Goal: Check status: Check status

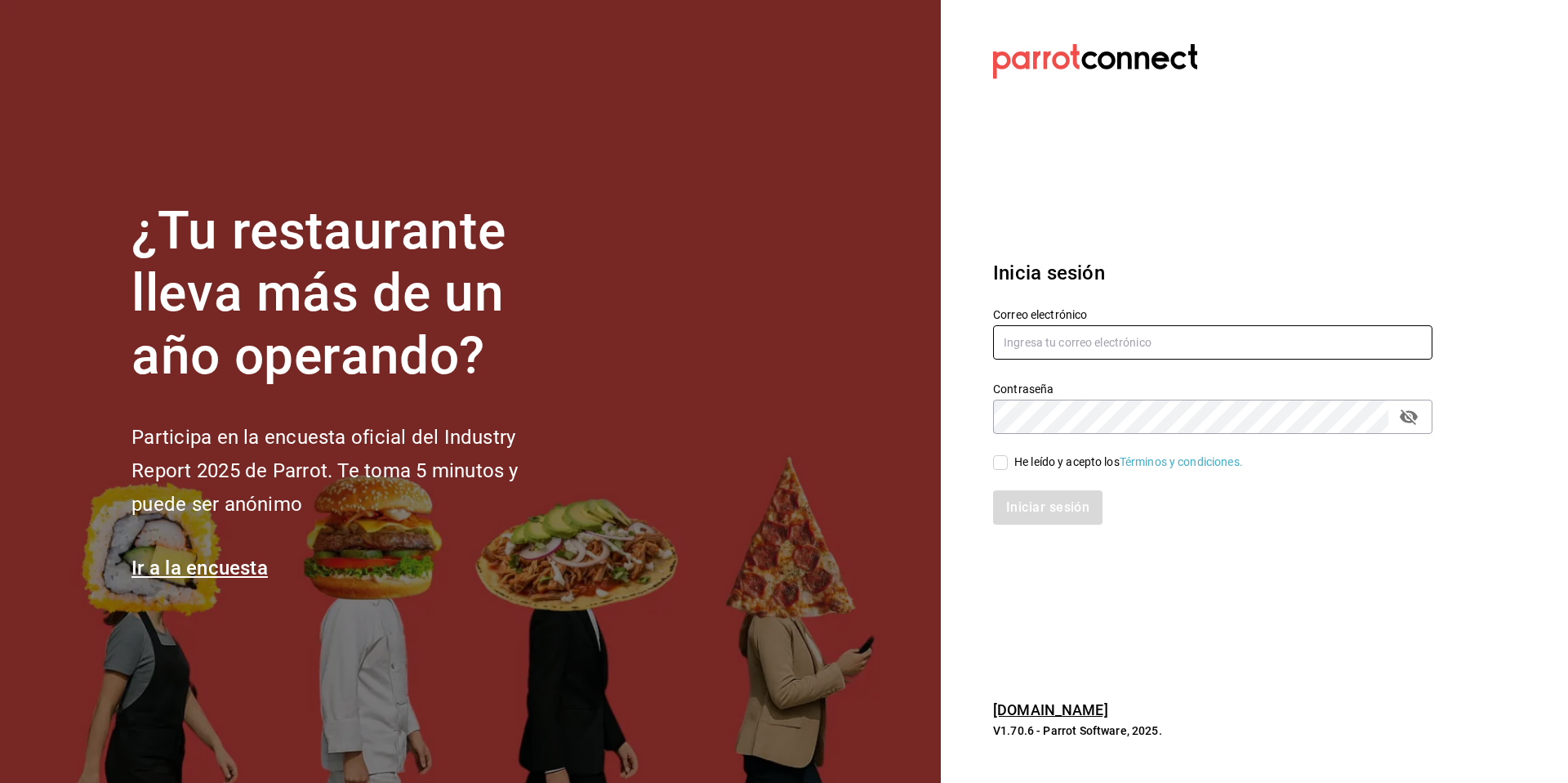
click at [1147, 334] on input "text" at bounding box center [1212, 342] width 439 height 34
type input "ksanchez@humanitree.edu.mx"
click at [1408, 410] on icon "passwordField" at bounding box center [1408, 416] width 18 height 15
click at [1002, 463] on input "He leído y acepto los Términos y condiciones." at bounding box center [1000, 463] width 15 height 15
checkbox input "true"
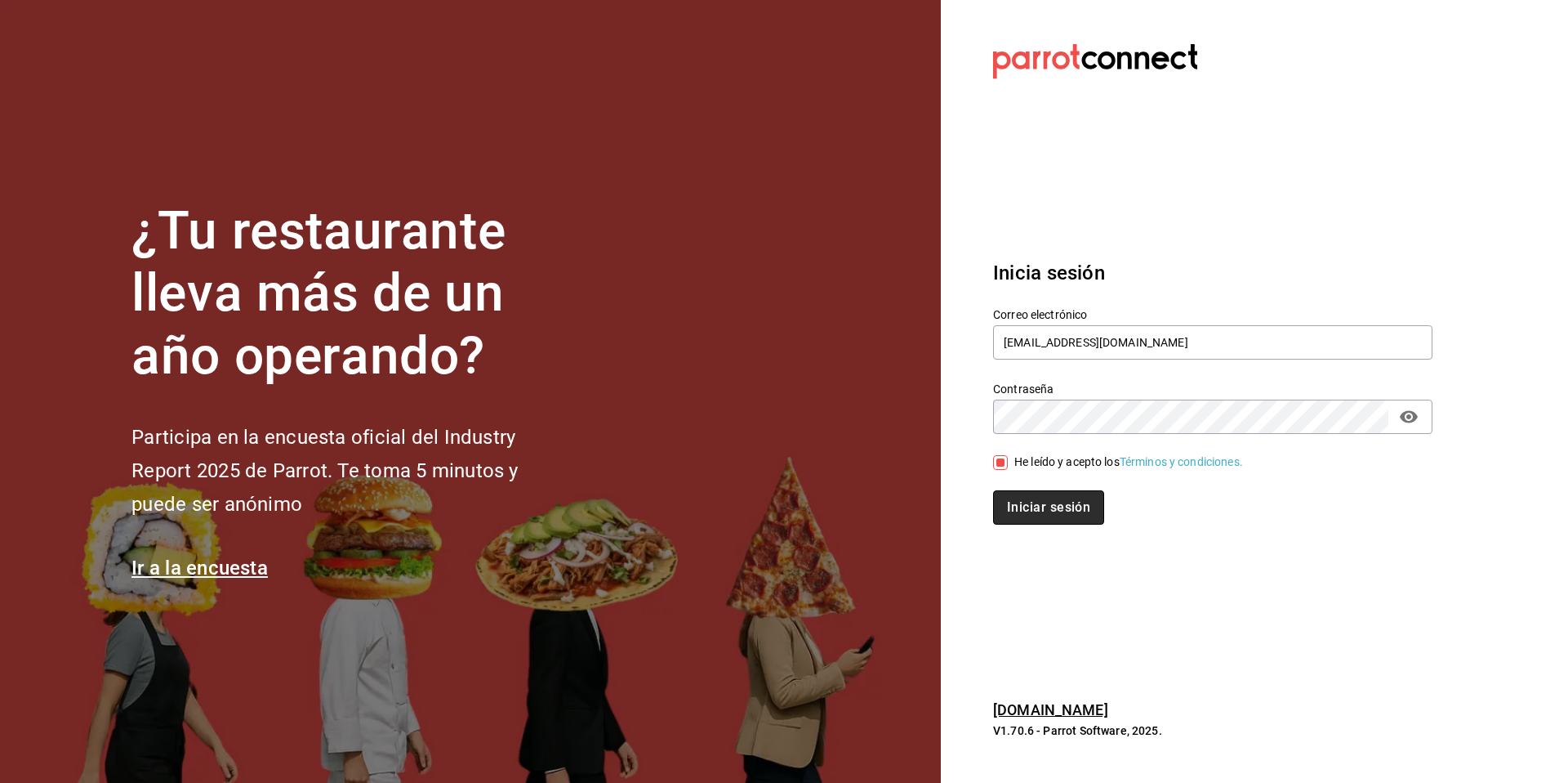
click at [1027, 514] on button "Iniciar sesión" at bounding box center [1048, 507] width 111 height 34
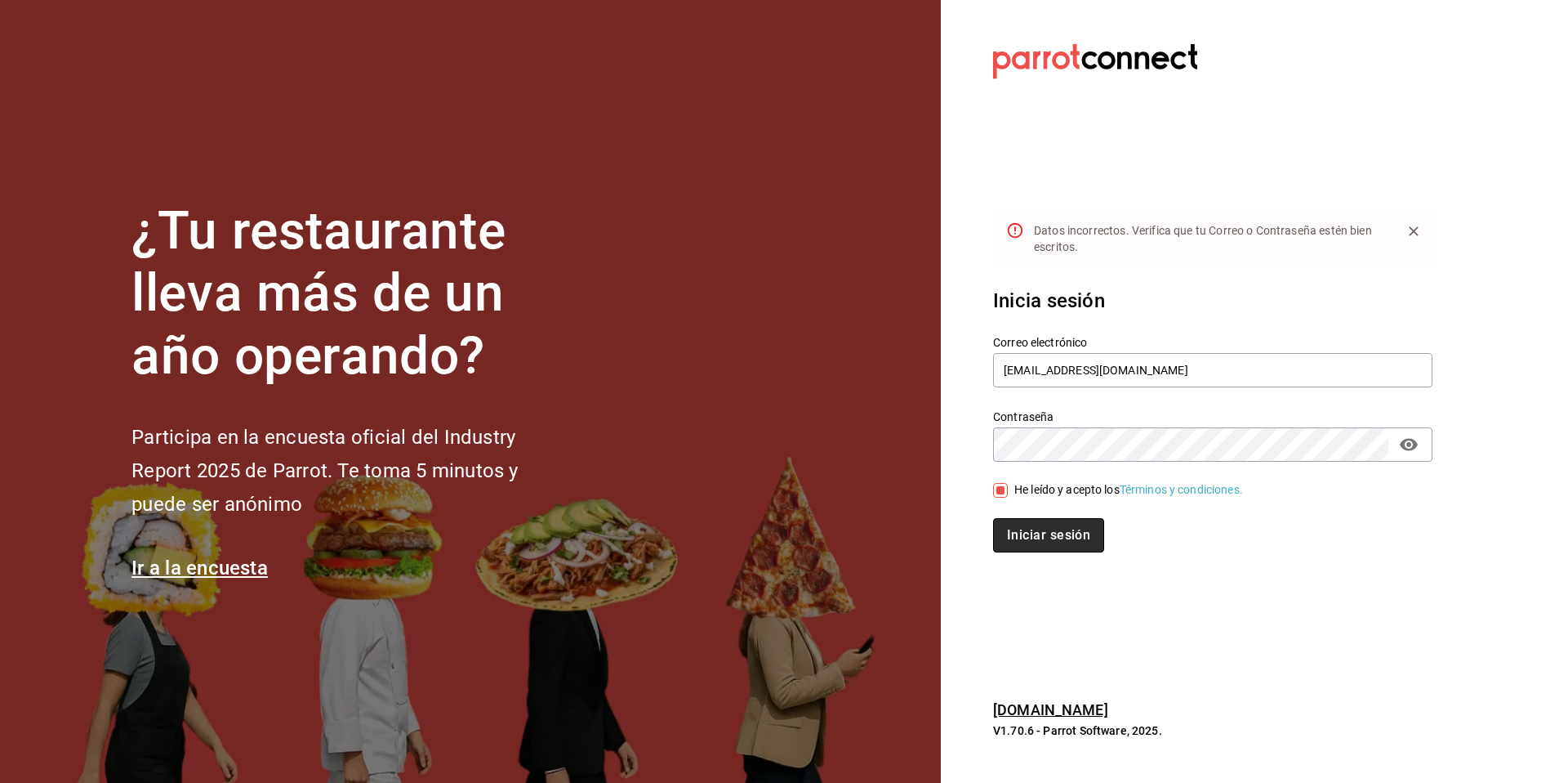
click at [1073, 534] on button "Iniciar sesión" at bounding box center [1048, 535] width 111 height 34
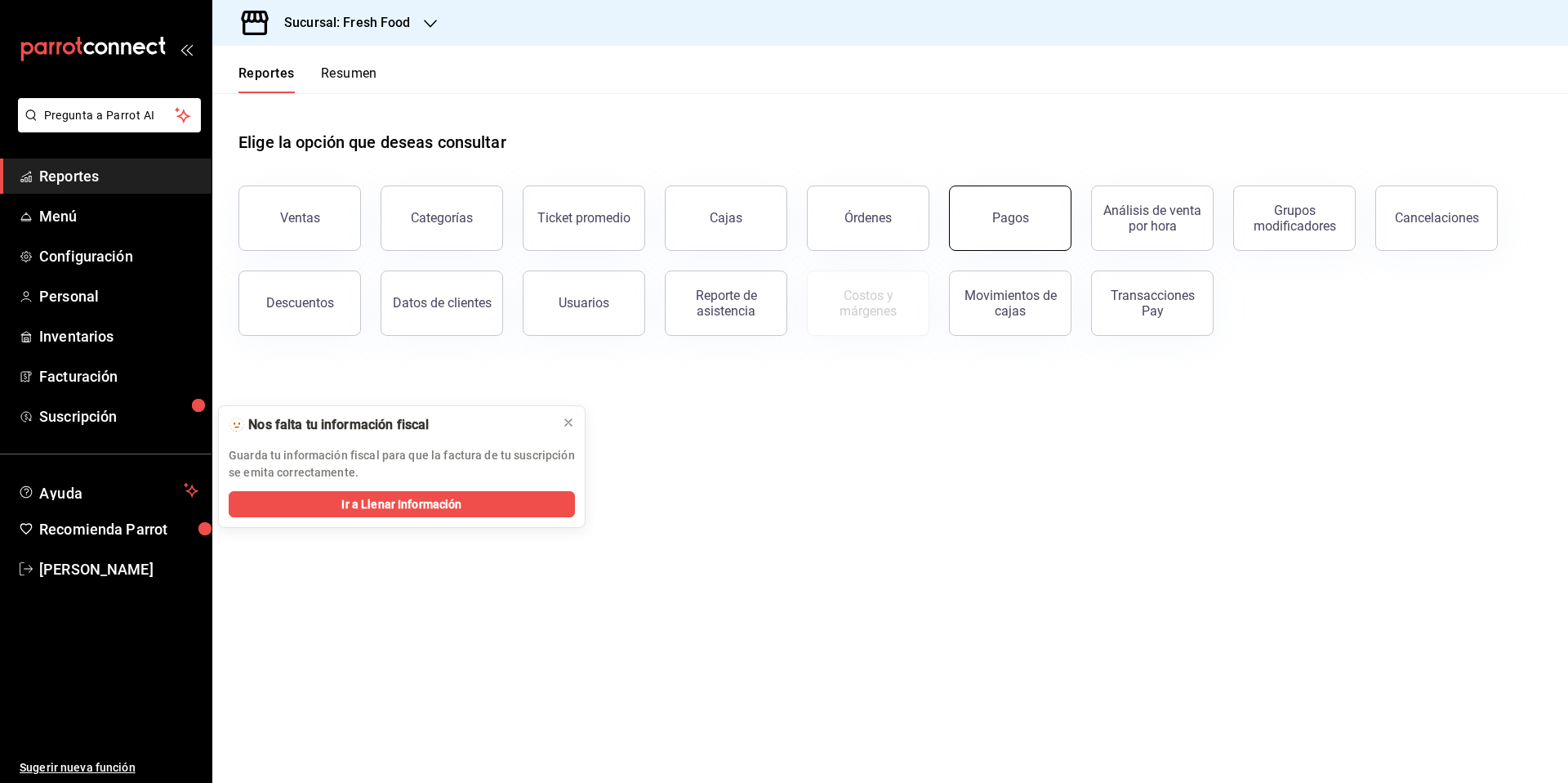
click at [1004, 227] on button "Pagos" at bounding box center [1010, 218] width 122 height 65
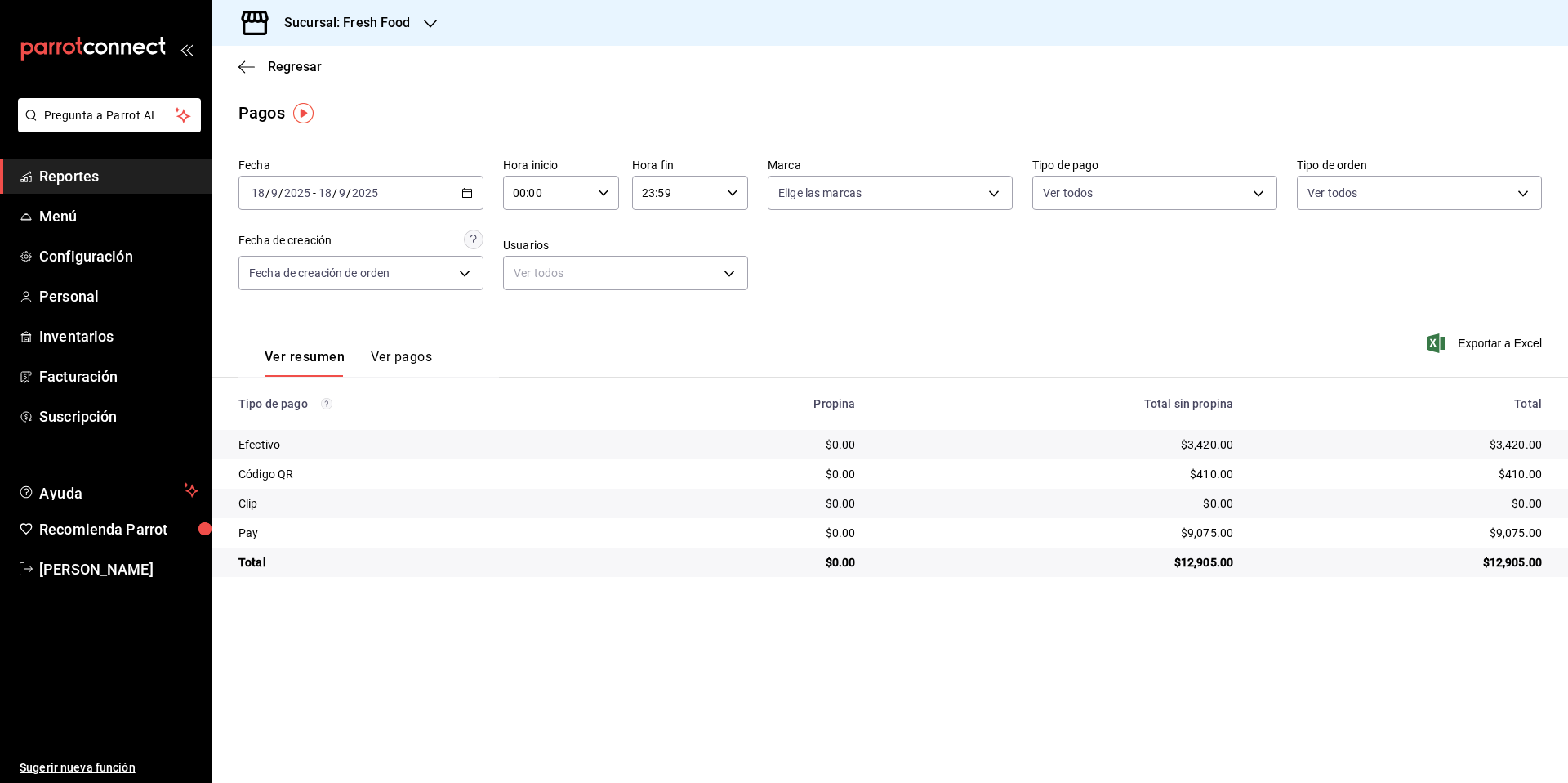
click at [394, 25] on h3 "Sucursal: Fresh Food" at bounding box center [341, 23] width 139 height 20
click at [369, 107] on div "Sweet & Coffee Corner" at bounding box center [334, 107] width 218 height 17
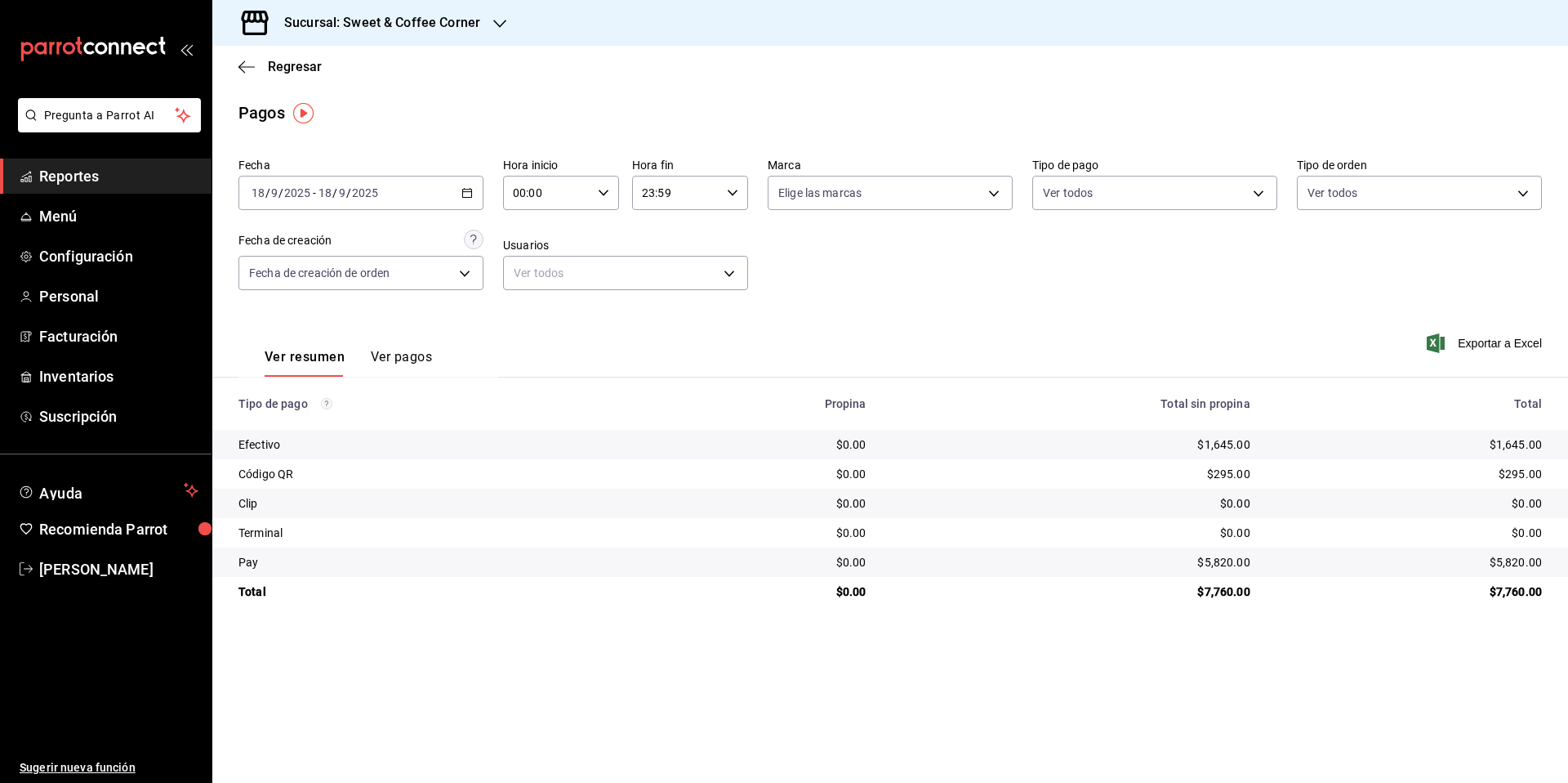
click at [424, 15] on h3 "Sucursal: Sweet & Coffee Corner" at bounding box center [376, 23] width 209 height 20
click at [370, 144] on div "Epic Cafe Humanitree" at bounding box center [334, 144] width 218 height 17
